Goal: Information Seeking & Learning: Learn about a topic

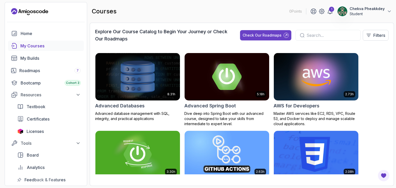
drag, startPoint x: 243, startPoint y: 77, endPoint x: 238, endPoint y: 71, distance: 8.0
drag, startPoint x: 238, startPoint y: 71, endPoint x: 379, endPoint y: 88, distance: 142.3
click at [379, 88] on div "8.31h Advanced Databases Advanced database management with SQL, integrity, and …" at bounding box center [241, 114] width 293 height 122
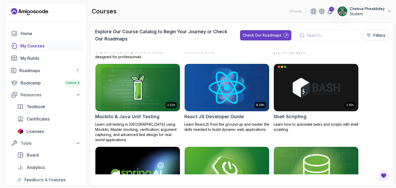
scroll to position [891, 0]
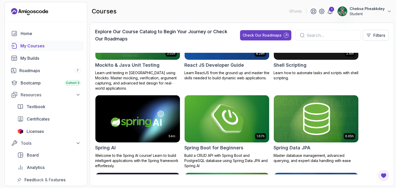
click at [221, 121] on img at bounding box center [227, 119] width 89 height 50
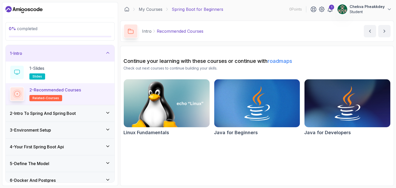
click at [108, 112] on icon at bounding box center [107, 112] width 5 height 5
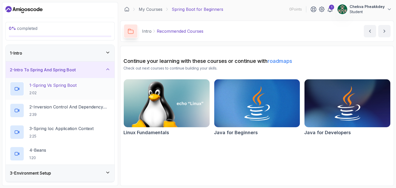
click at [52, 91] on p "2:02" at bounding box center [52, 93] width 47 height 5
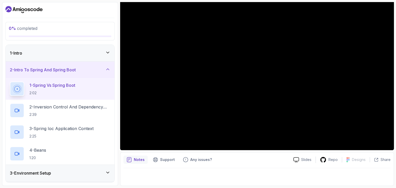
scroll to position [15, 0]
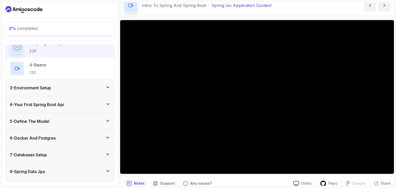
scroll to position [77, 0]
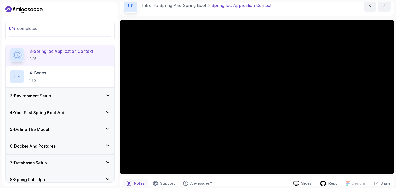
click at [108, 92] on div "3 - Environment Setup" at bounding box center [60, 96] width 109 height 17
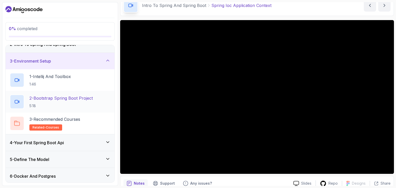
scroll to position [52, 0]
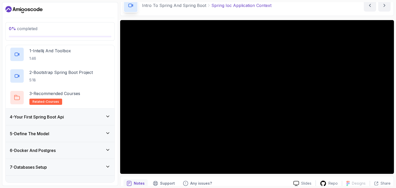
click at [108, 115] on icon at bounding box center [107, 116] width 5 height 5
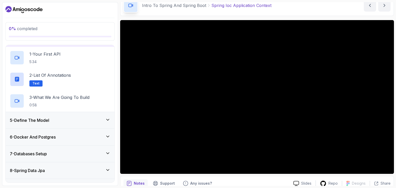
scroll to position [77, 0]
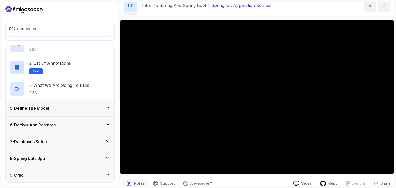
click at [108, 107] on icon at bounding box center [107, 107] width 5 height 5
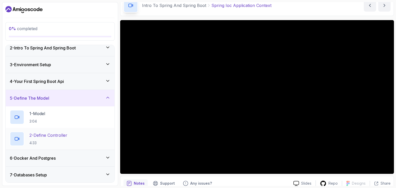
scroll to position [11, 0]
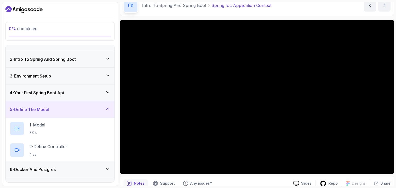
click at [105, 108] on div "5 - Define The Model" at bounding box center [60, 110] width 101 height 6
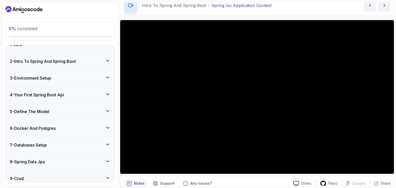
scroll to position [0, 0]
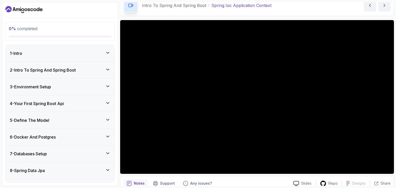
click at [110, 53] on icon at bounding box center [107, 52] width 5 height 5
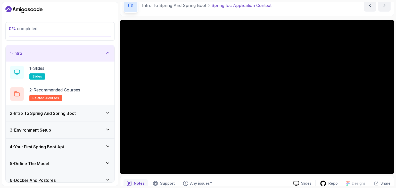
click at [109, 112] on icon at bounding box center [108, 112] width 3 height 1
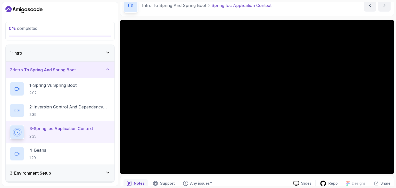
click at [110, 54] on icon at bounding box center [107, 52] width 5 height 5
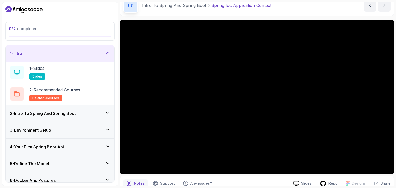
scroll to position [26, 0]
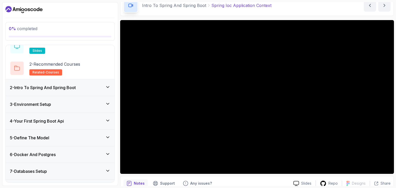
click at [109, 86] on icon at bounding box center [107, 87] width 5 height 5
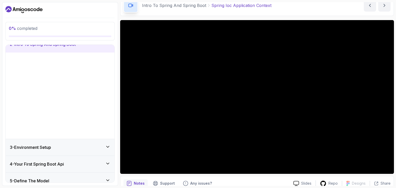
scroll to position [21, 0]
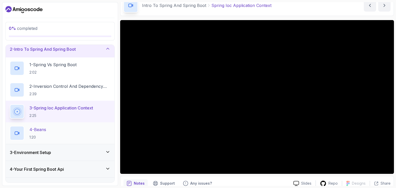
click at [66, 134] on div "4 - Beans 1:20" at bounding box center [60, 133] width 101 height 14
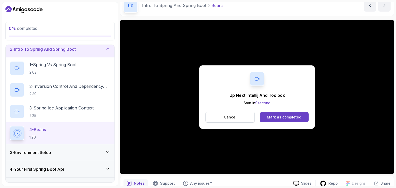
click at [226, 118] on p "Cancel" at bounding box center [230, 117] width 13 height 5
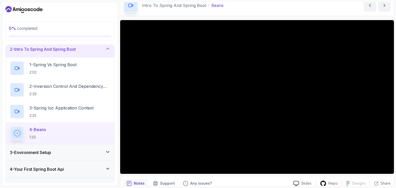
scroll to position [46, 0]
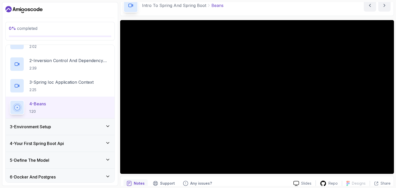
click at [108, 127] on icon at bounding box center [107, 126] width 5 height 5
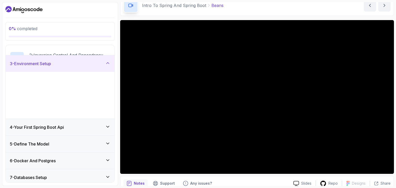
scroll to position [37, 0]
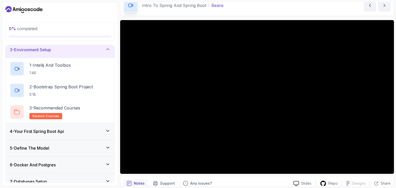
click at [108, 49] on icon at bounding box center [107, 49] width 5 height 5
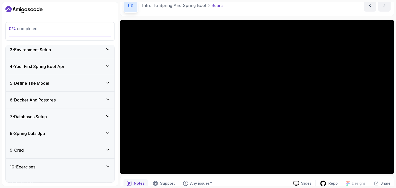
click at [109, 64] on icon at bounding box center [107, 65] width 5 height 5
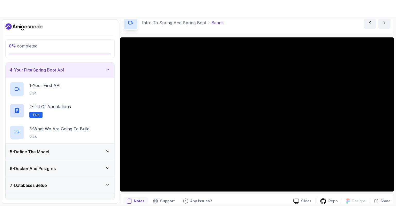
scroll to position [63, 0]
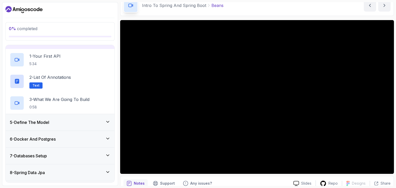
click at [106, 121] on icon at bounding box center [107, 121] width 5 height 5
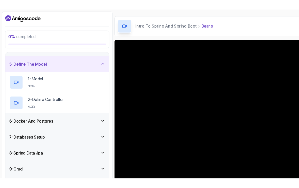
scroll to position [0, 0]
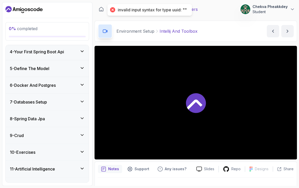
scroll to position [102, 0]
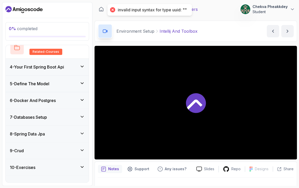
click at [81, 66] on icon at bounding box center [81, 66] width 5 height 5
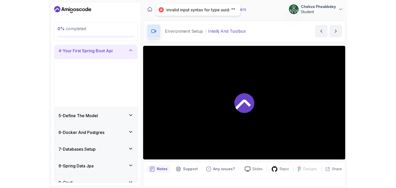
scroll to position [62, 0]
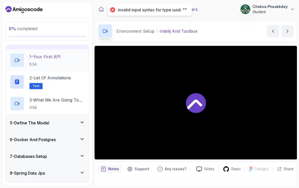
click at [46, 62] on p "5:34" at bounding box center [44, 64] width 31 height 5
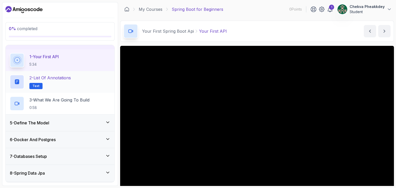
click at [48, 81] on h2 "2 - List of Annotations Text" at bounding box center [50, 82] width 42 height 14
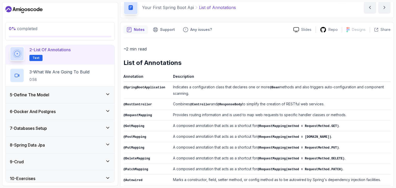
scroll to position [38, 0]
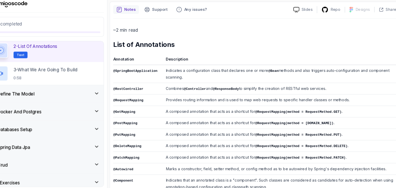
drag, startPoint x: 124, startPoint y: 73, endPoint x: 281, endPoint y: 78, distance: 157.4
click at [281, 78] on tr "@SpringBootApplication Indicates a configuration class that declares one or mor…" at bounding box center [257, 76] width 267 height 17
copy tr "@SpringBootApplication Indicates a configuration class that declares one or mor…"
click at [171, 120] on td "A composed annotation that acts as a shortcut for @RequestMapping(method = [DOM…" at bounding box center [281, 122] width 220 height 11
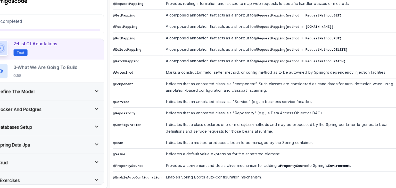
scroll to position [0, 0]
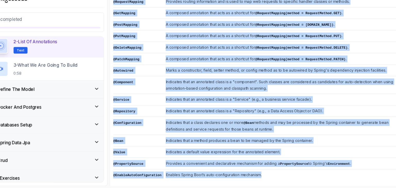
drag, startPoint x: 124, startPoint y: 72, endPoint x: 263, endPoint y: 174, distance: 172.4
click at [263, 174] on tbody "@SpringBootApplication Indicates a configuration class that declares one or mor…" at bounding box center [257, 80] width 267 height 202
copy tbody "@SpringBootApplication Indicates a configuration class that declares one or mor…"
click at [185, 84] on td "Indicates that an annotated class is a "component". Such classes are considered…" at bounding box center [281, 91] width 220 height 17
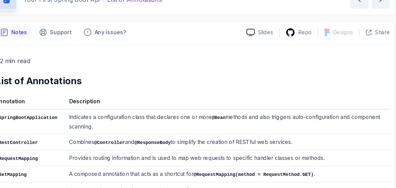
click at [193, 110] on td "Indicates a configuration class that declares one or more @Bean methods and als…" at bounding box center [281, 114] width 220 height 17
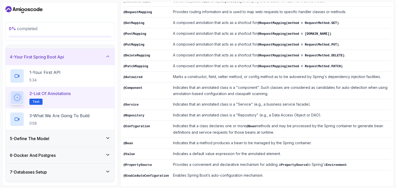
scroll to position [42, 0]
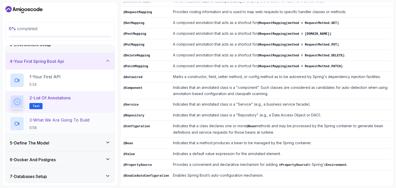
click at [65, 124] on h2 "3 - What We Are Going To Build 0:58" at bounding box center [59, 123] width 60 height 13
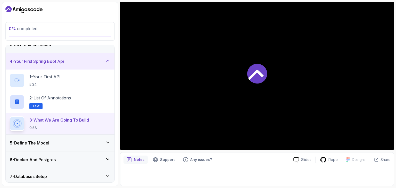
scroll to position [49, 0]
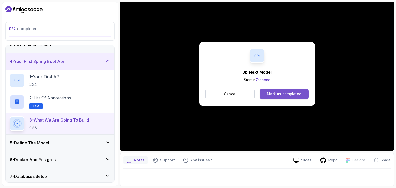
click at [285, 92] on div "Mark as completed" at bounding box center [284, 94] width 35 height 5
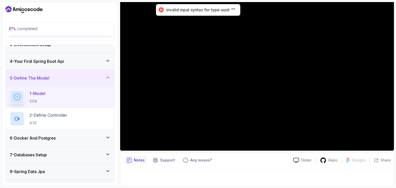
click at [160, 9] on div at bounding box center [160, 9] width 7 height 7
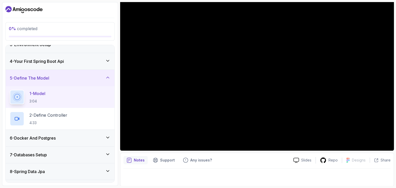
click at [109, 137] on icon at bounding box center [107, 137] width 5 height 5
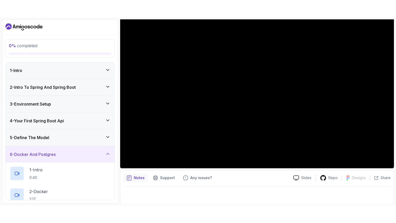
scroll to position [14, 0]
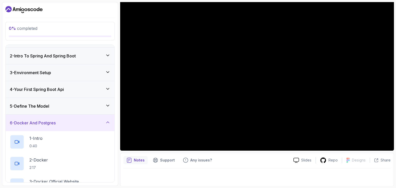
click at [109, 106] on icon at bounding box center [107, 105] width 5 height 5
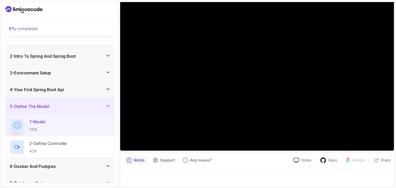
scroll to position [15, 0]
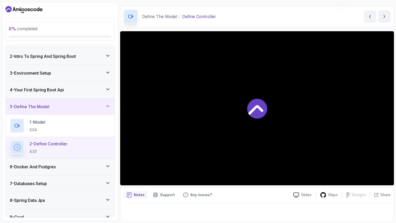
scroll to position [49, 0]
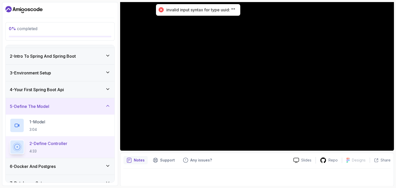
click at [162, 9] on div at bounding box center [160, 9] width 7 height 7
click at [159, 10] on div at bounding box center [160, 9] width 7 height 7
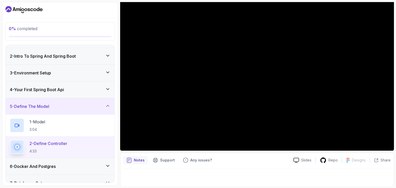
scroll to position [15, 0]
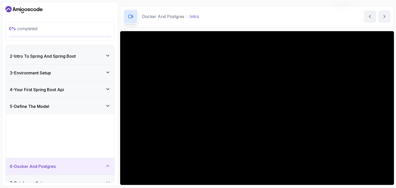
scroll to position [49, 0]
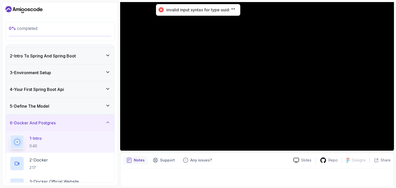
click at [234, 8] on div "invalid input syntax for type uuid: """ at bounding box center [200, 9] width 69 height 5
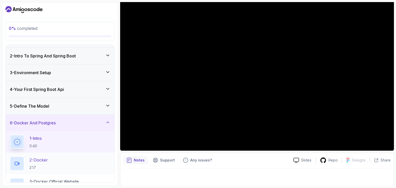
click at [43, 161] on p "2 - Docker" at bounding box center [38, 160] width 19 height 6
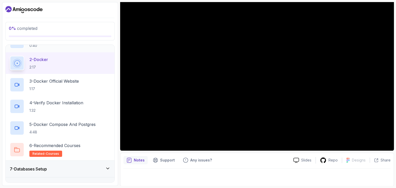
scroll to position [152, 0]
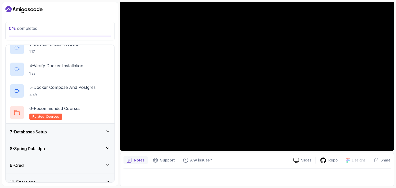
click at [107, 132] on icon at bounding box center [107, 131] width 5 height 5
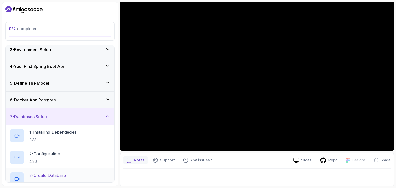
scroll to position [34, 0]
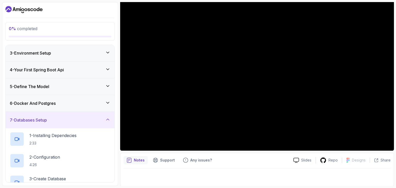
click at [108, 118] on icon at bounding box center [107, 119] width 5 height 5
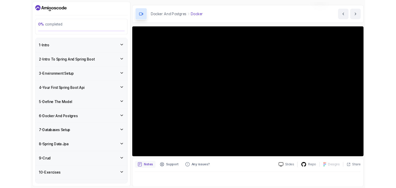
scroll to position [49, 0]
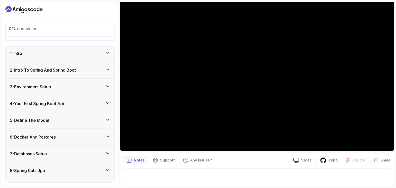
click at [109, 137] on icon at bounding box center [107, 136] width 5 height 5
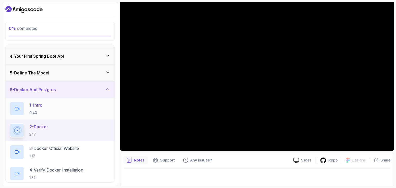
scroll to position [47, 0]
click at [69, 153] on h2 "3 - Docker Official Website 1:17" at bounding box center [54, 151] width 50 height 13
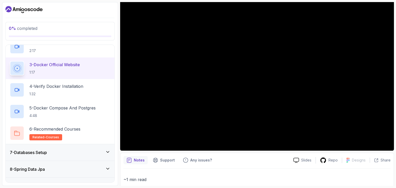
scroll to position [132, 0]
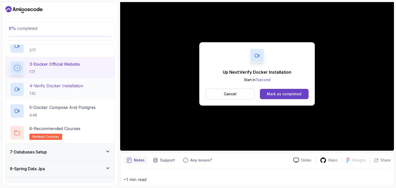
click at [62, 84] on p "4 - Verify Docker Installation" at bounding box center [56, 86] width 54 height 6
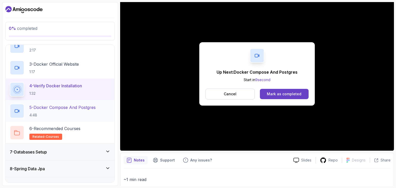
click at [77, 111] on h2 "5 - Docker Compose And Postgres 4:48" at bounding box center [62, 110] width 66 height 13
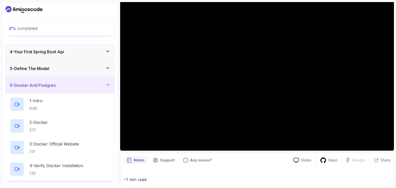
scroll to position [52, 0]
click at [108, 85] on icon at bounding box center [107, 84] width 5 height 5
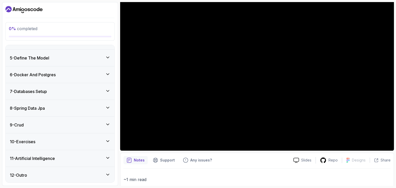
scroll to position [28, 0]
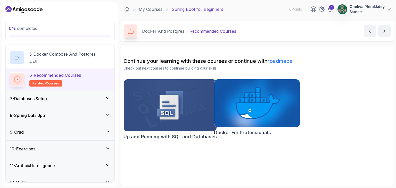
scroll to position [185, 0]
click at [108, 99] on icon at bounding box center [107, 97] width 5 height 5
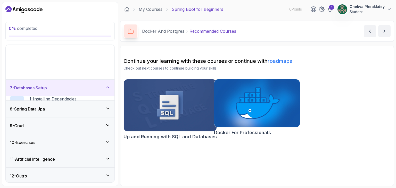
scroll to position [62, 0]
